Goal: Check status: Check status

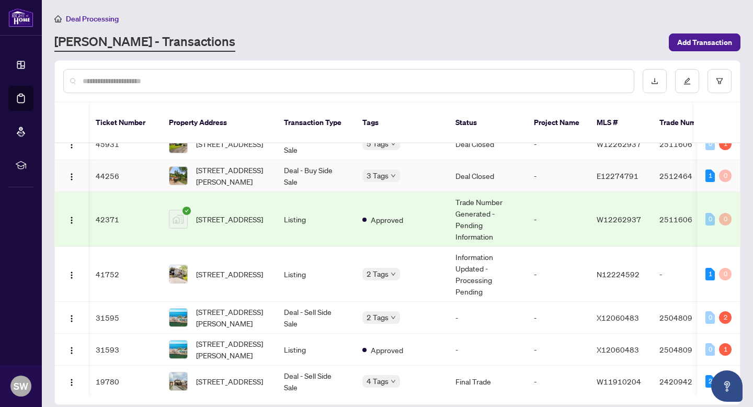
scroll to position [0, 1]
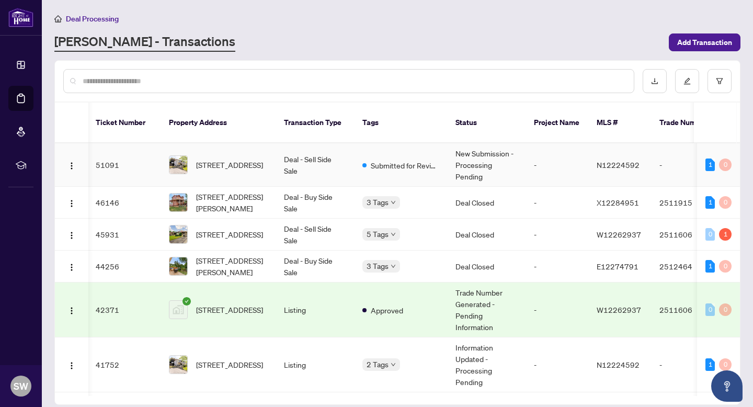
click at [323, 149] on td "Deal - Sell Side Sale" at bounding box center [315, 164] width 78 height 43
click at [400, 159] on span "Submitted for Review" at bounding box center [406, 165] width 68 height 12
